Goal: Information Seeking & Learning: Learn about a topic

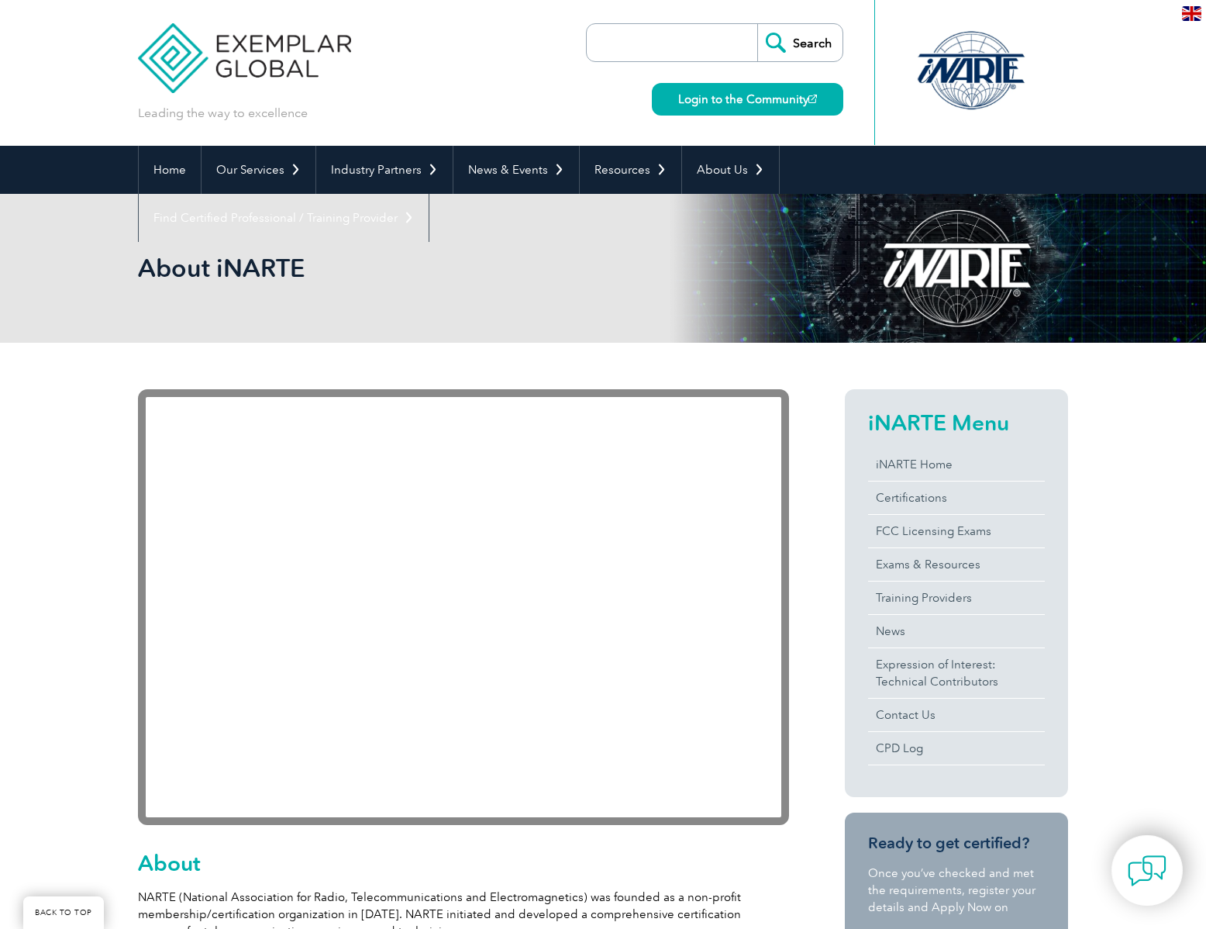
scroll to position [2332, 0]
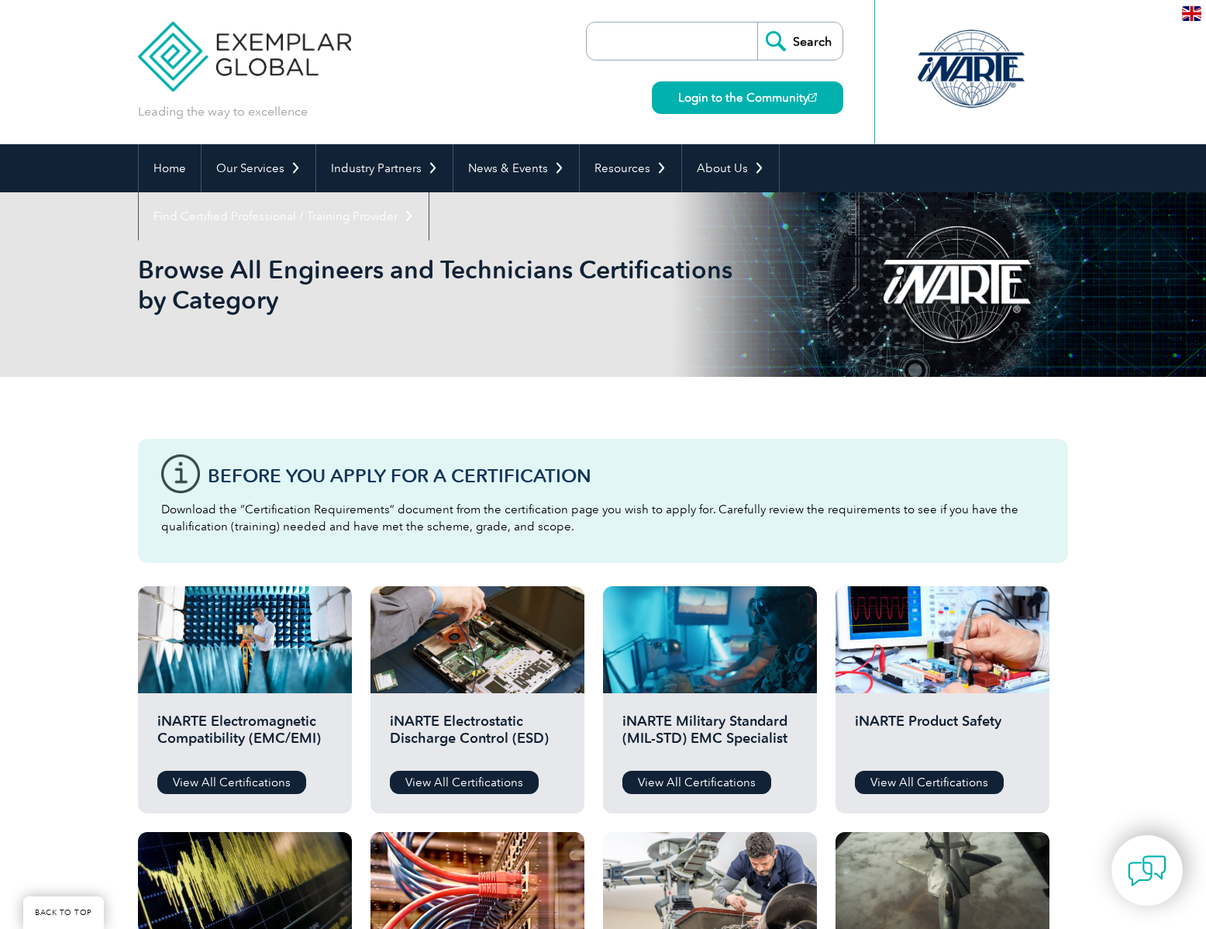
scroll to position [388, 0]
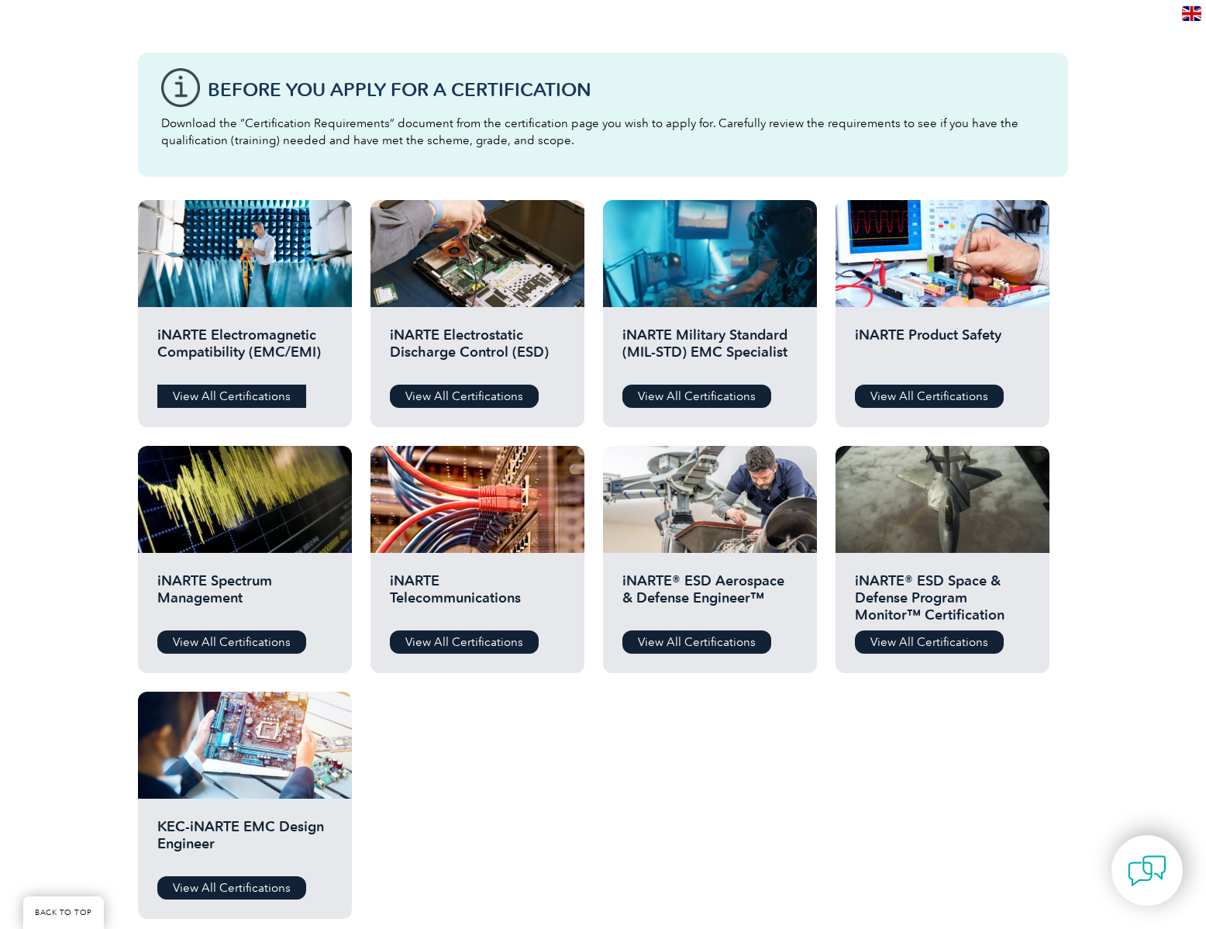
click at [278, 390] on link "View All Certifications" at bounding box center [231, 395] width 149 height 23
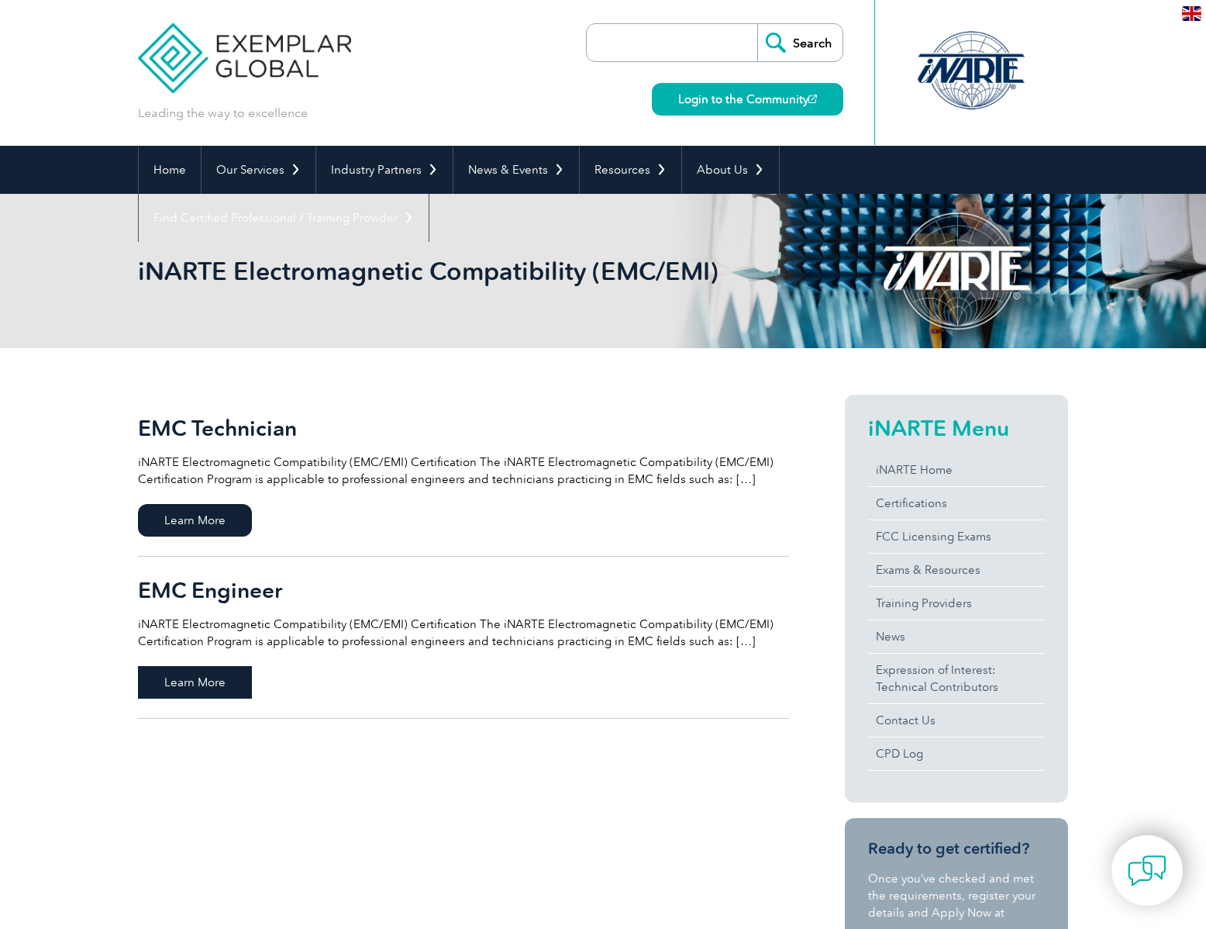
click at [210, 682] on span "Learn More" at bounding box center [195, 682] width 114 height 33
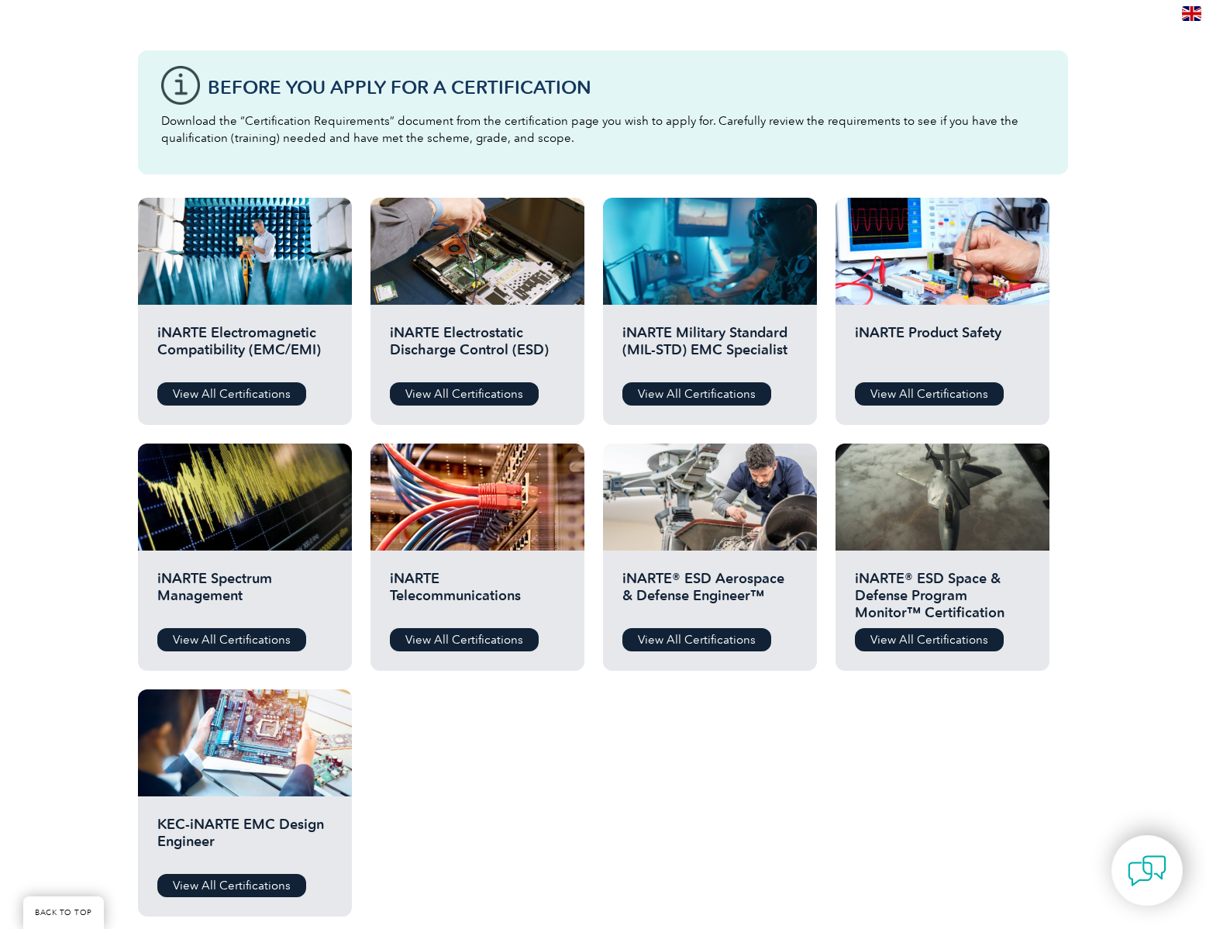
scroll to position [390, 0]
click at [457, 637] on link "View All Certifications" at bounding box center [464, 639] width 149 height 23
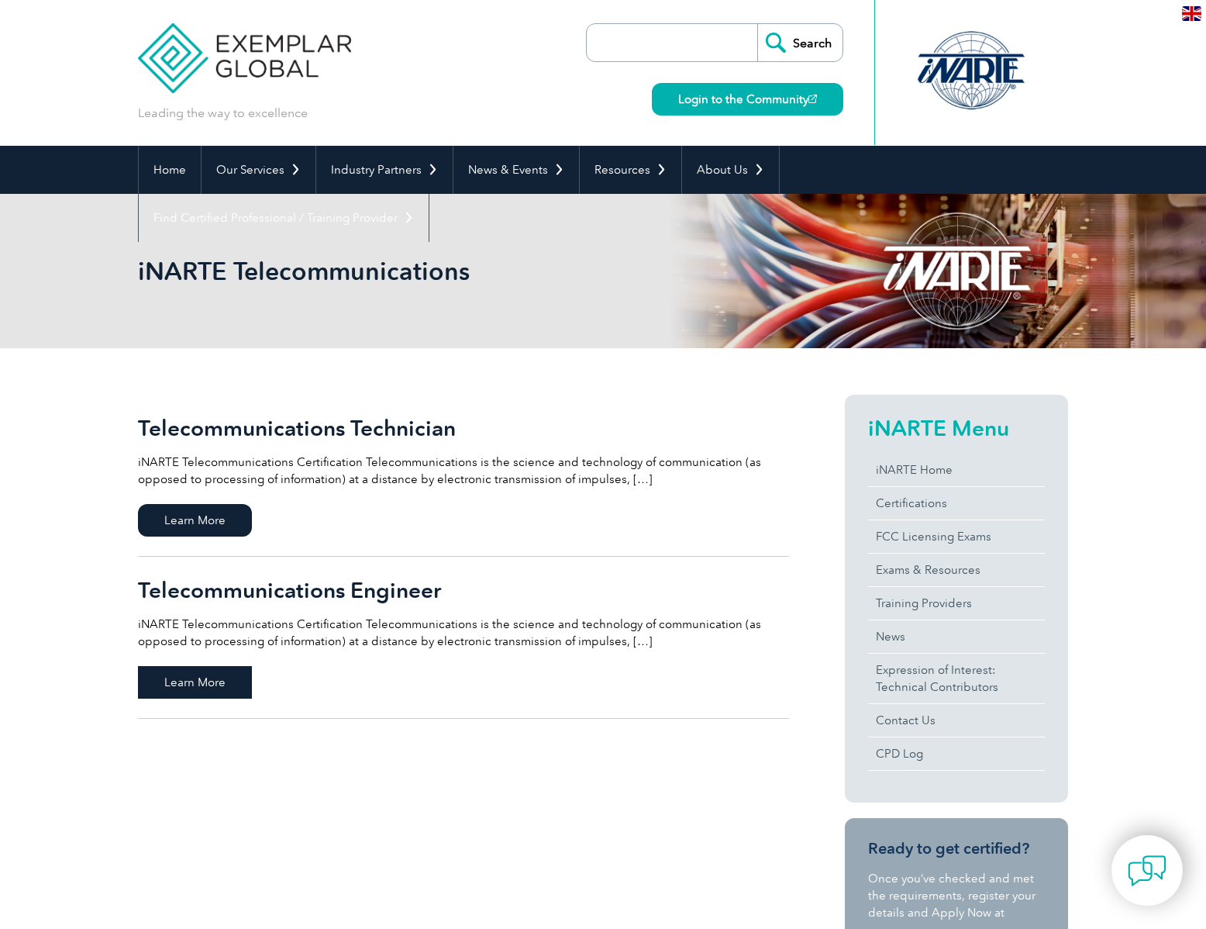
click at [220, 687] on span "Learn More" at bounding box center [195, 682] width 114 height 33
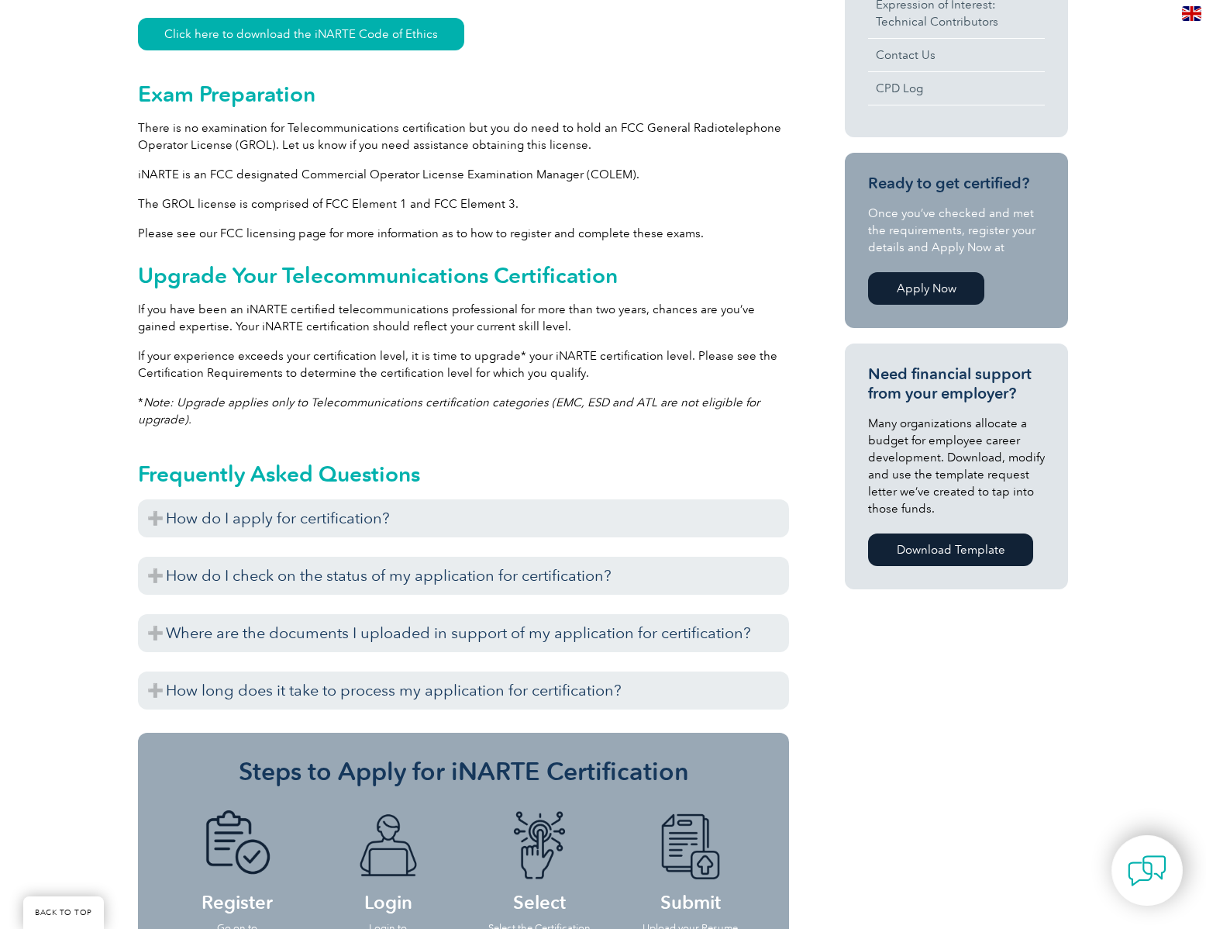
scroll to position [930, 0]
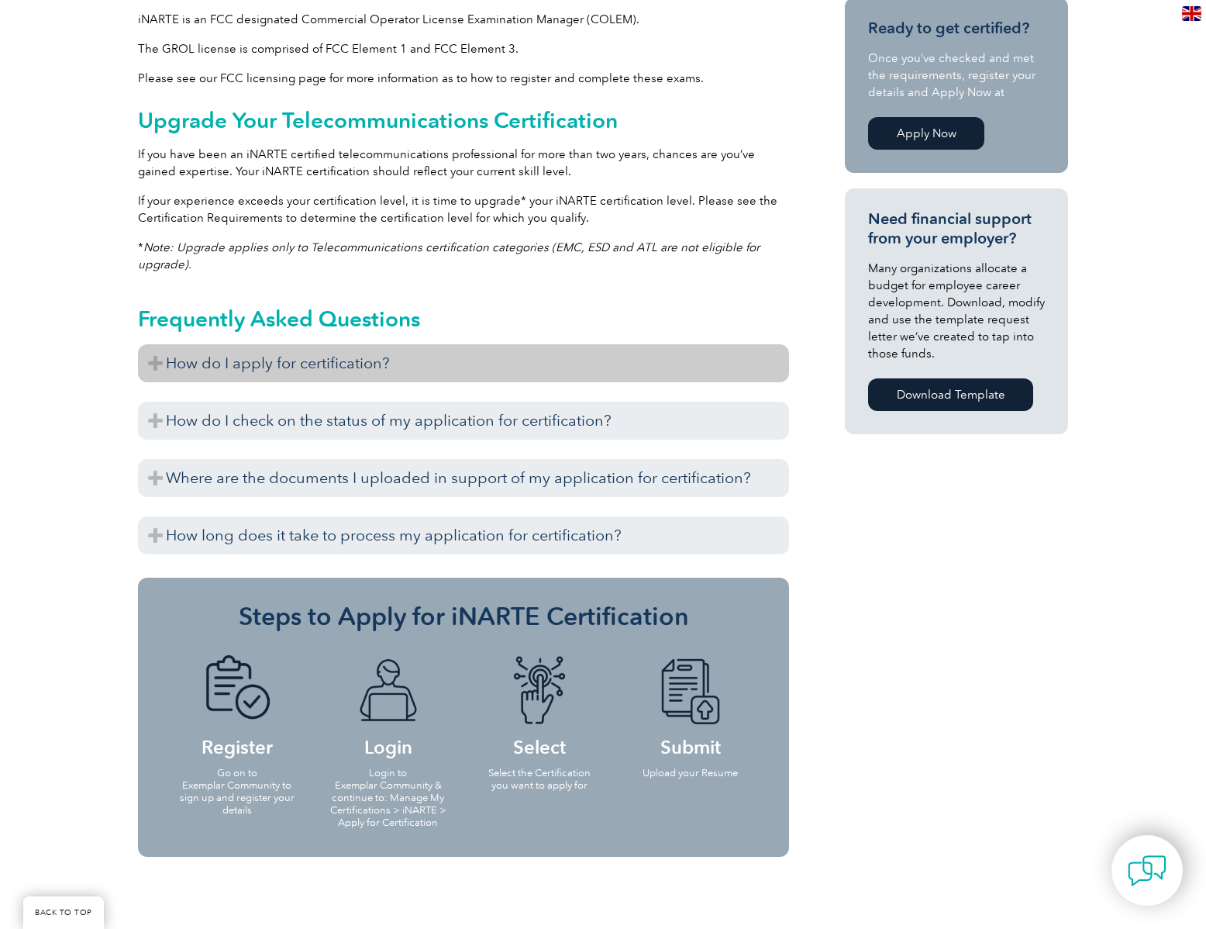
click at [764, 350] on h3 "How do I apply for certification?" at bounding box center [463, 363] width 651 height 38
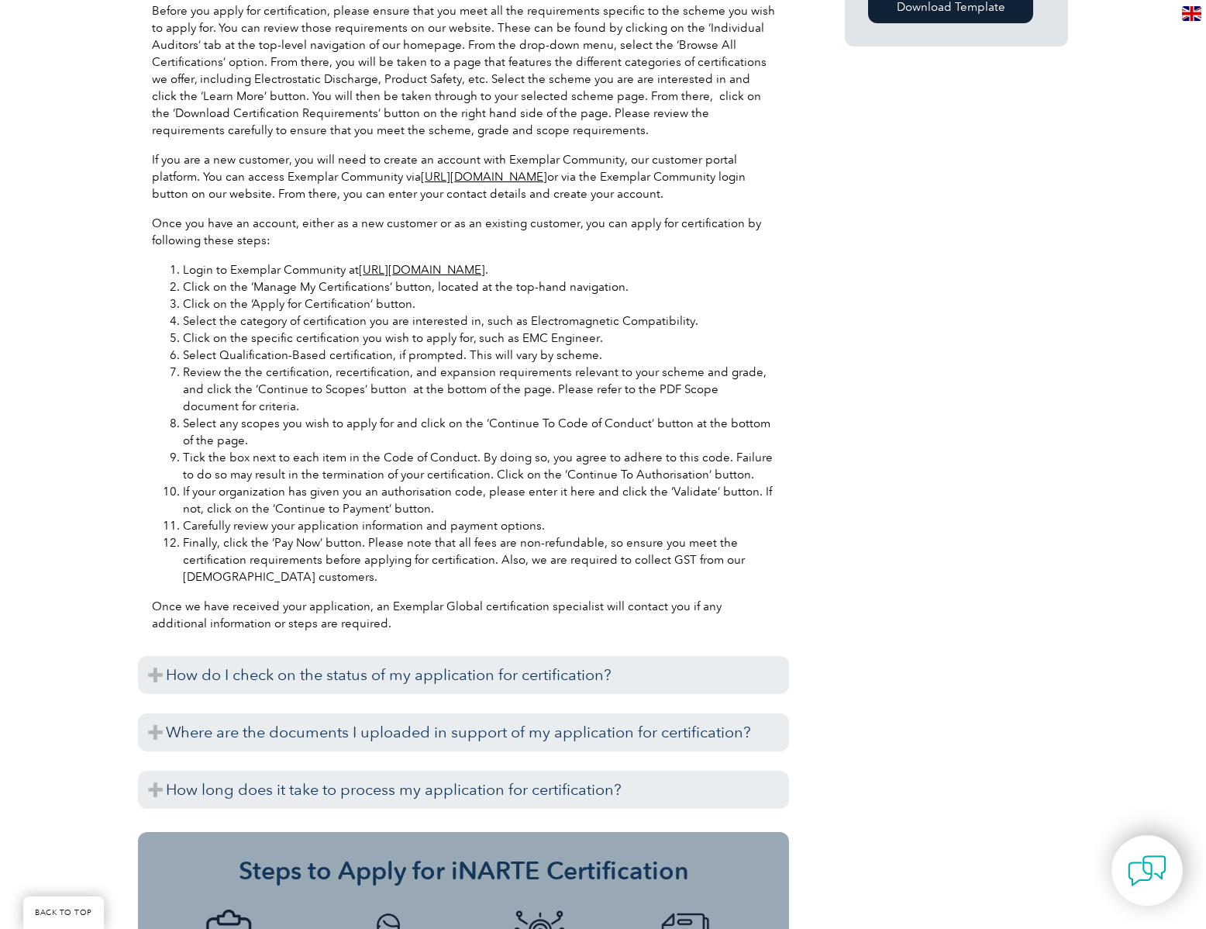
scroll to position [853, 0]
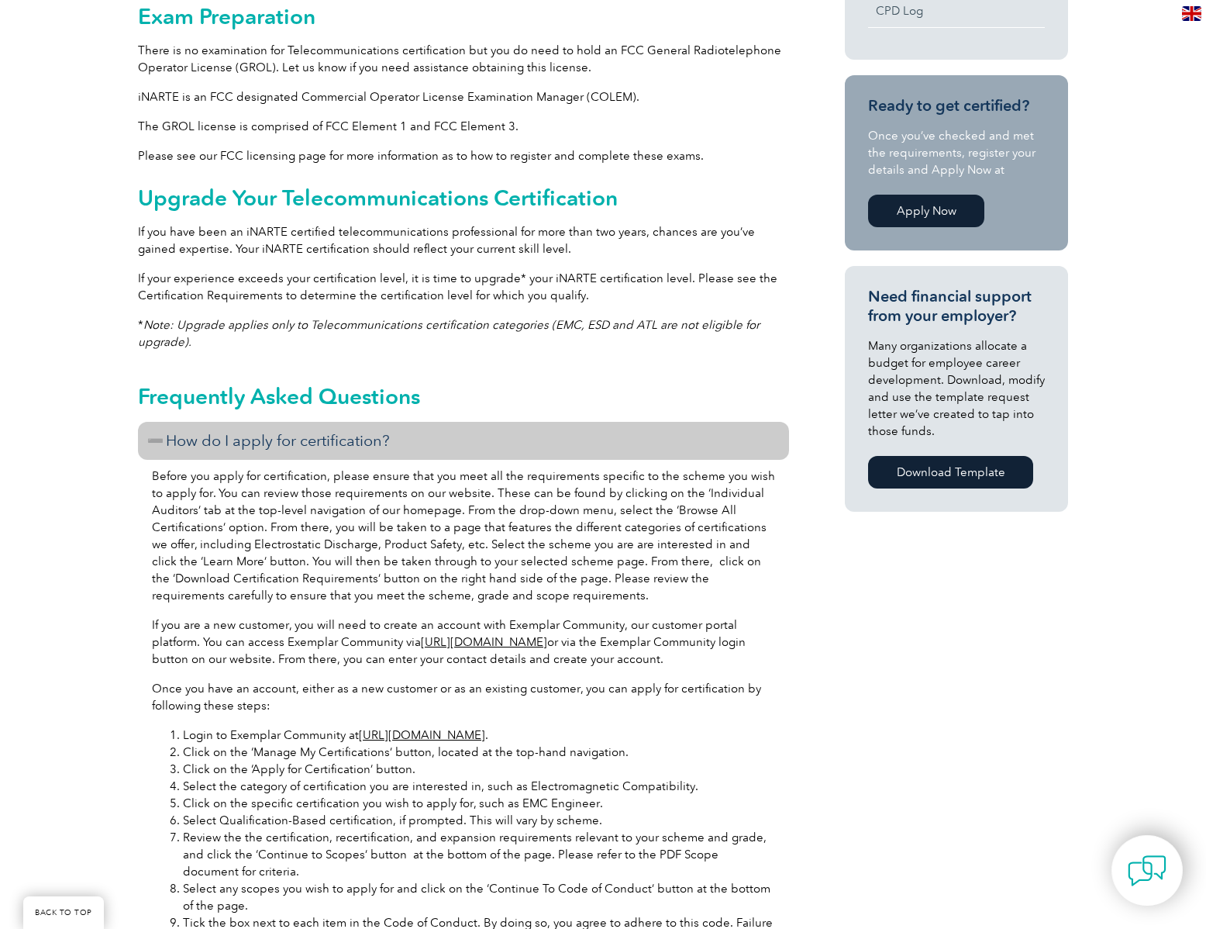
click at [646, 440] on h3 "How do I apply for certification?" at bounding box center [463, 441] width 651 height 38
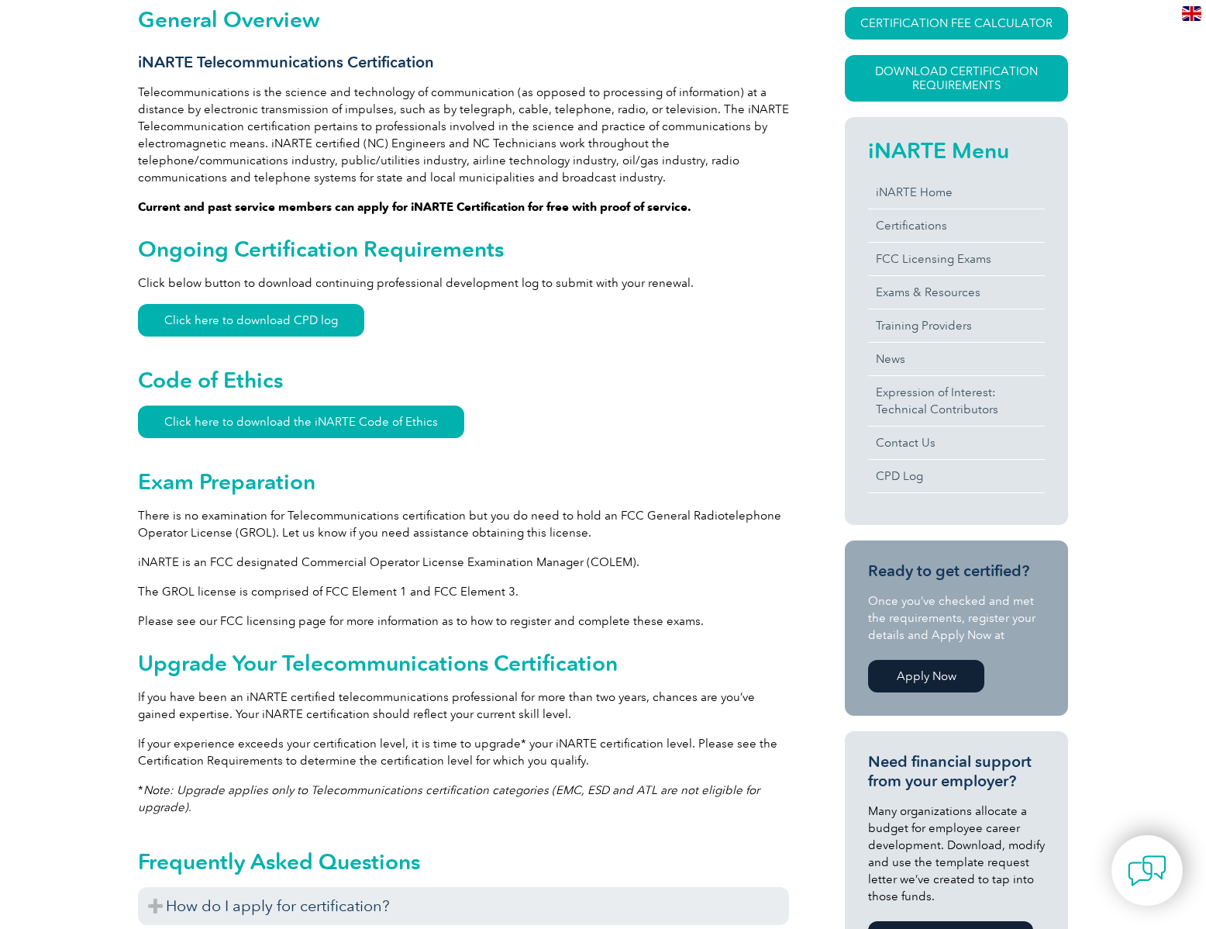
scroll to position [0, 0]
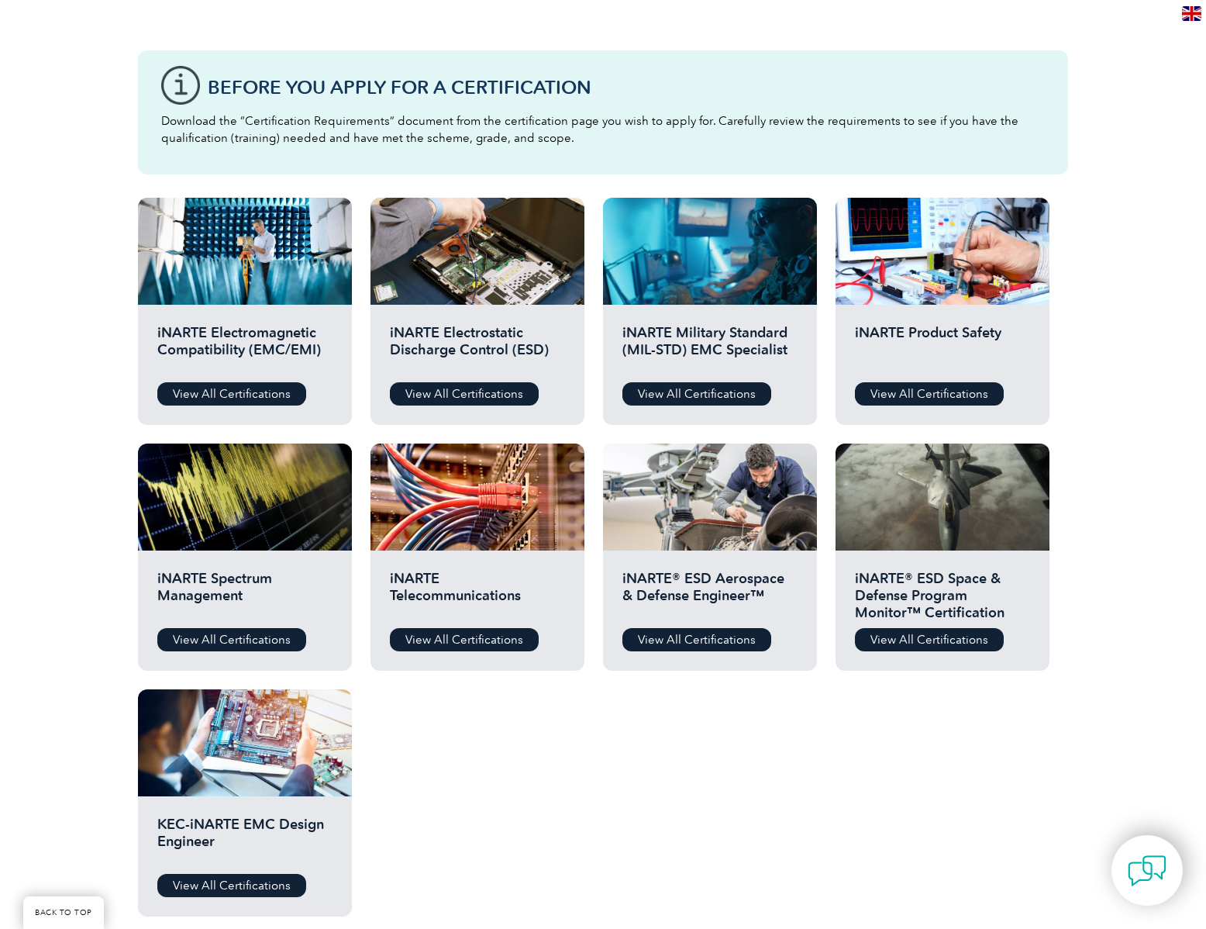
scroll to position [390, 0]
click at [725, 632] on link "View All Certifications" at bounding box center [696, 639] width 149 height 23
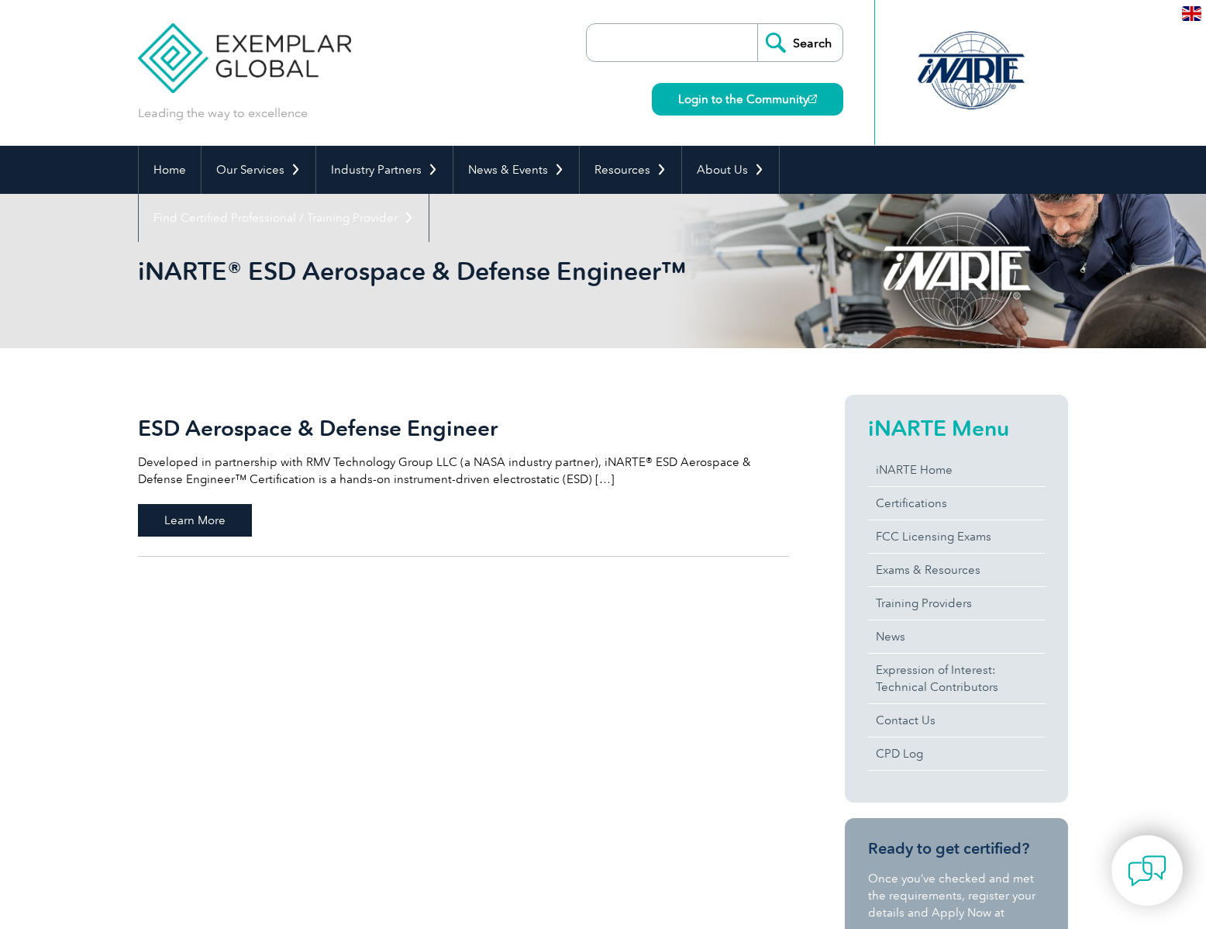
click at [222, 514] on span "Learn More" at bounding box center [195, 520] width 114 height 33
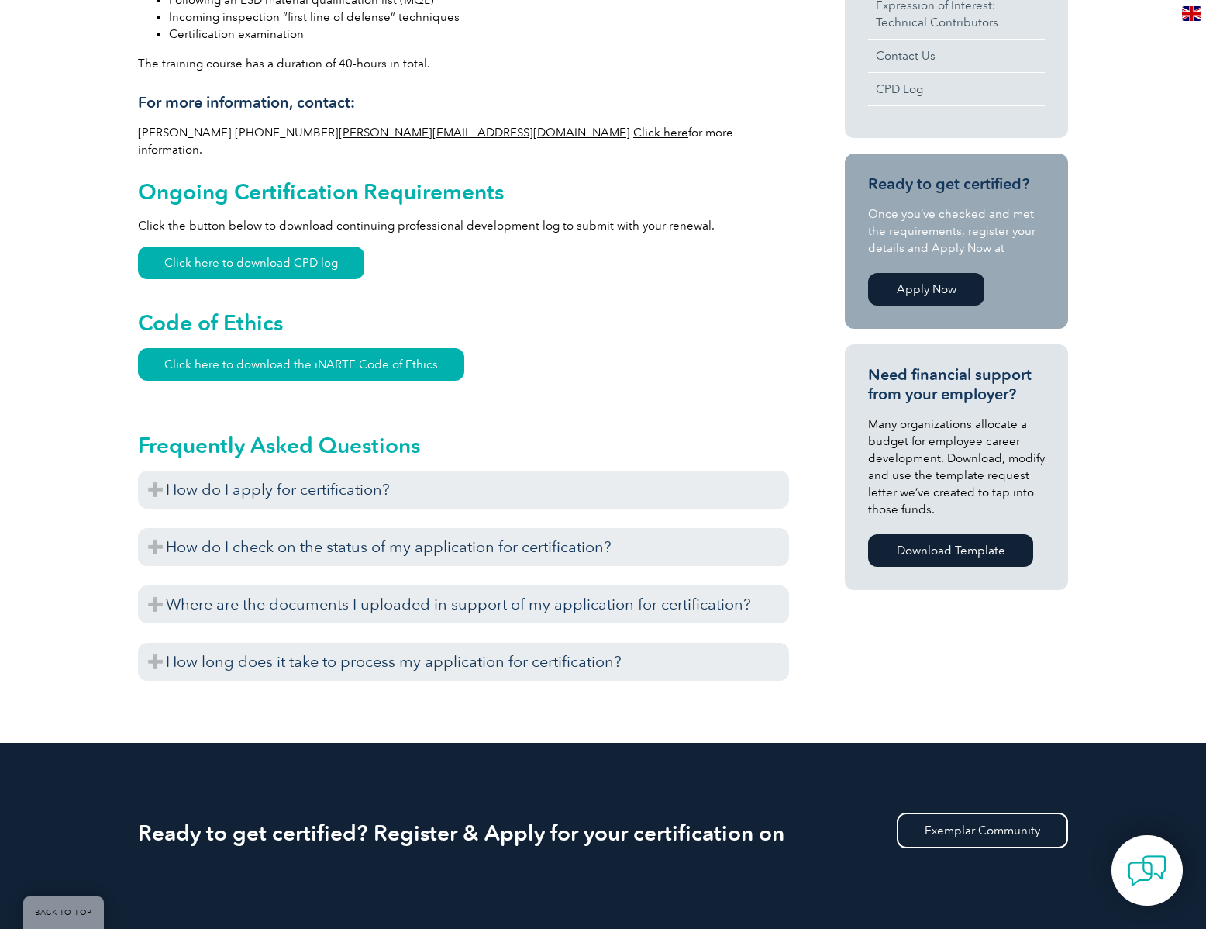
scroll to position [775, 0]
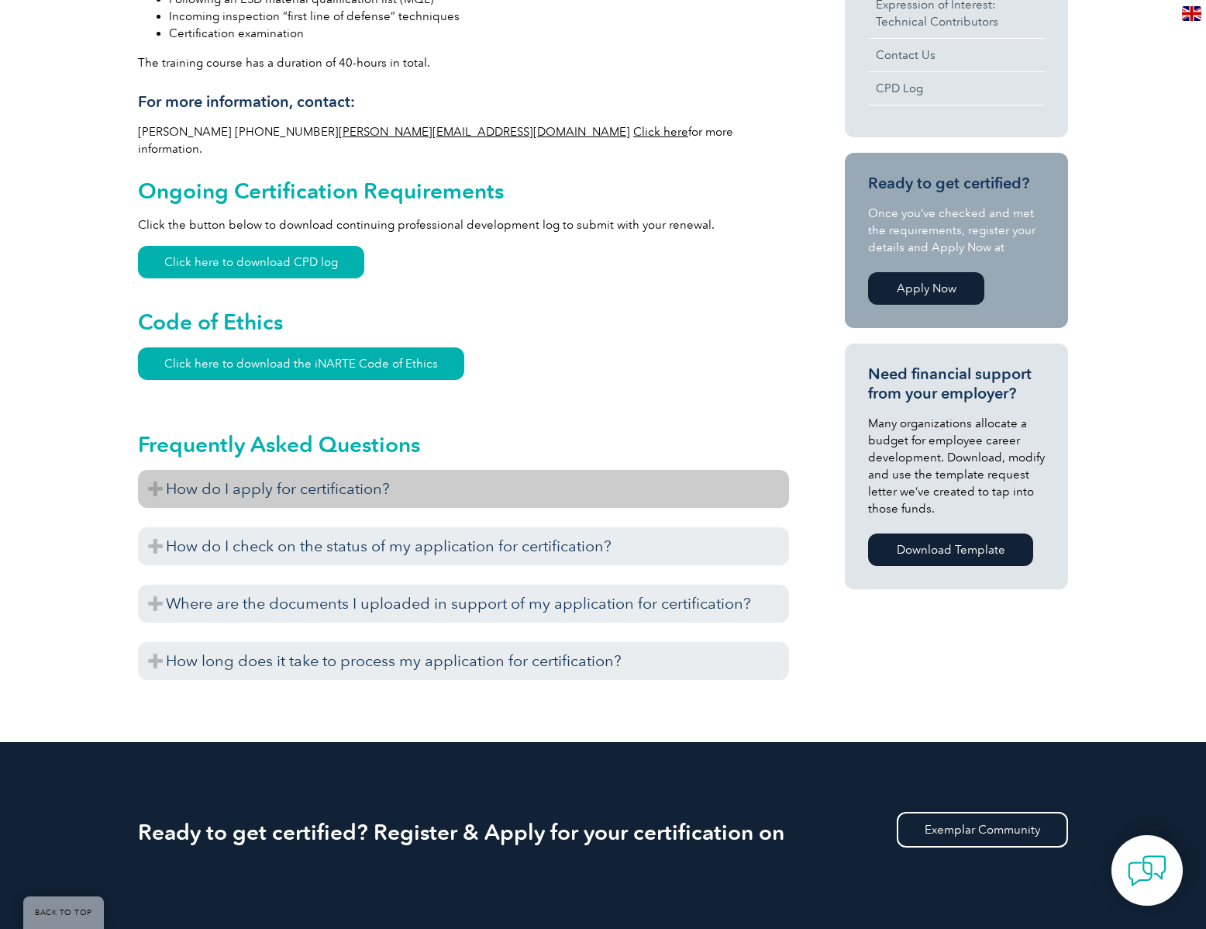
click at [739, 472] on h3 "How do I apply for certification?" at bounding box center [463, 489] width 651 height 38
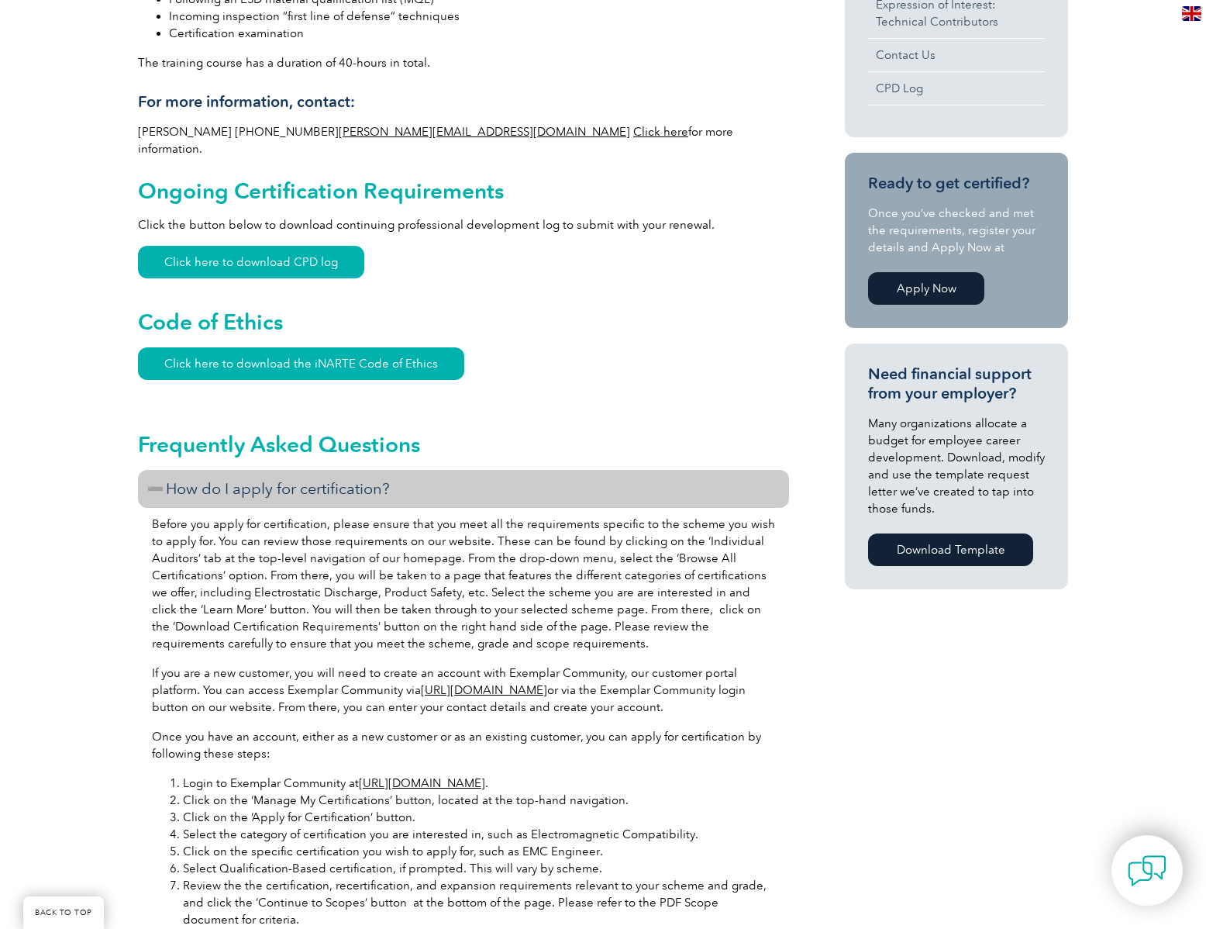
click at [740, 470] on h3 "How do I apply for certification?" at bounding box center [463, 489] width 651 height 38
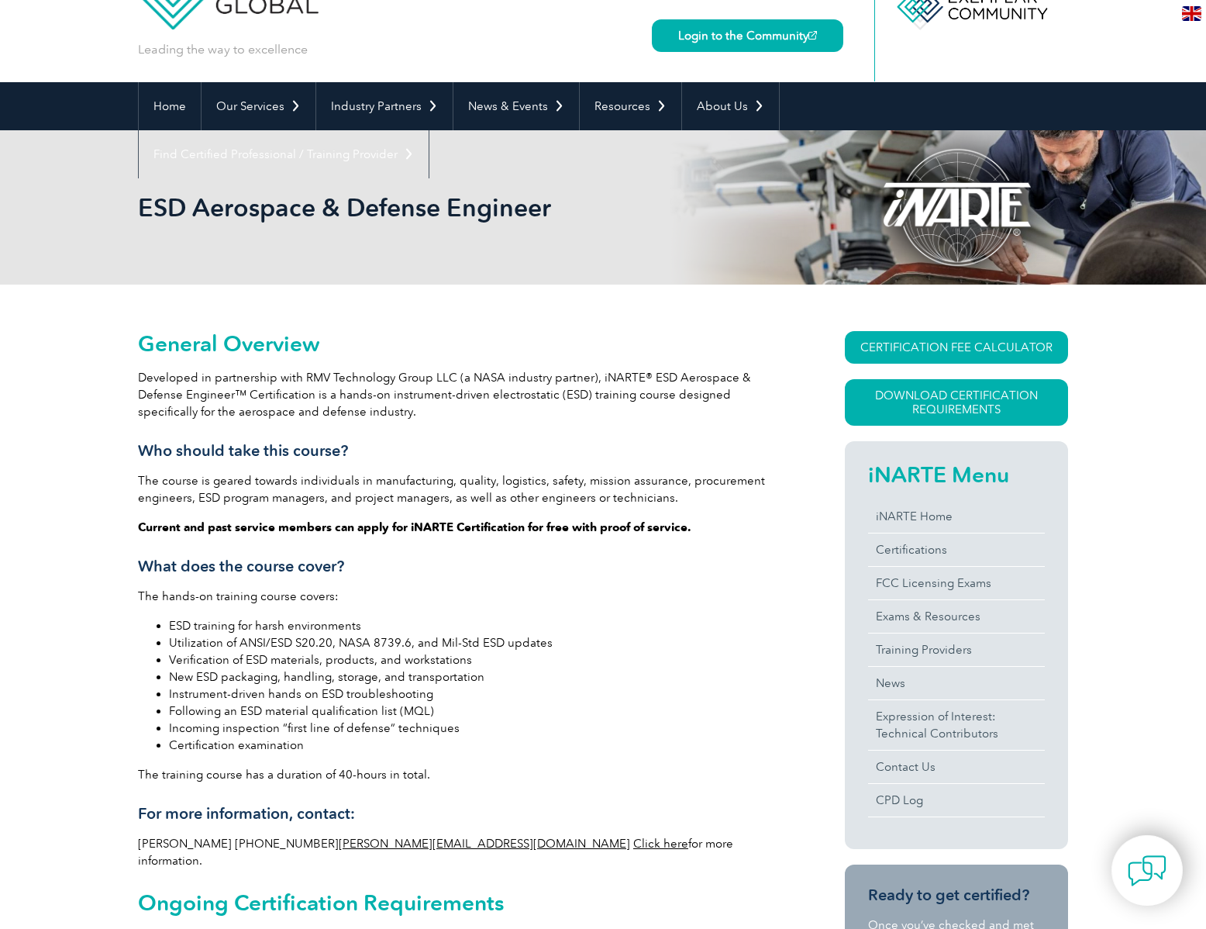
scroll to position [0, 0]
